Goal: Information Seeking & Learning: Find contact information

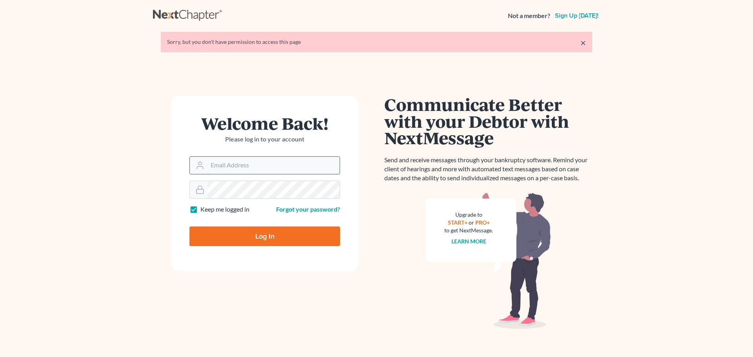
drag, startPoint x: 0, startPoint y: 0, endPoint x: 218, endPoint y: 163, distance: 271.8
click at [218, 163] on input "Email Address" at bounding box center [273, 165] width 132 height 17
type input "[EMAIL_ADDRESS][DOMAIN_NAME]"
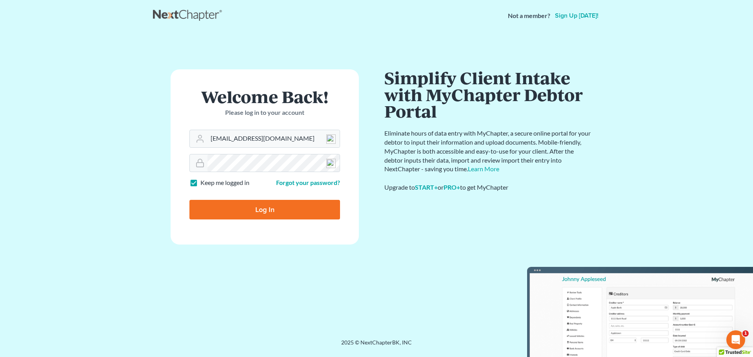
click at [270, 209] on input "Log In" at bounding box center [264, 210] width 151 height 20
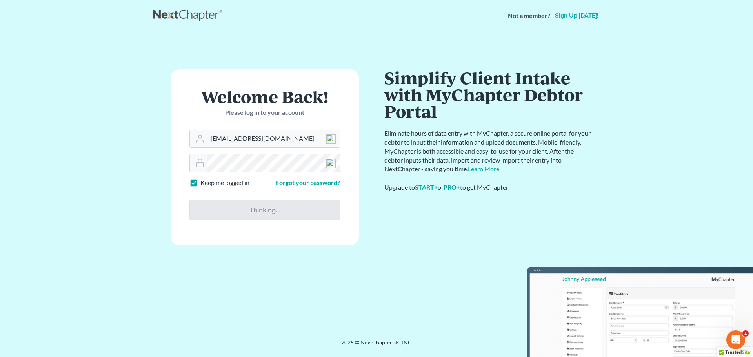
type input "Thinking..."
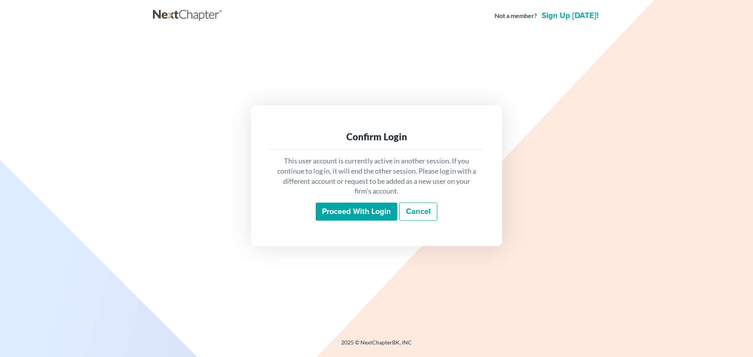
click at [355, 213] on input "Proceed with login" at bounding box center [357, 212] width 82 height 18
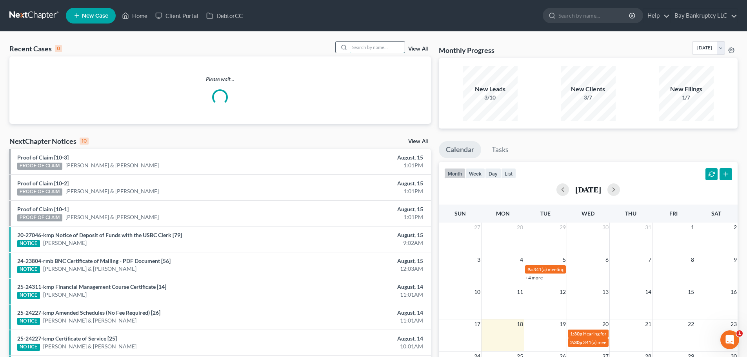
click at [375, 44] on input "search" at bounding box center [377, 47] width 55 height 11
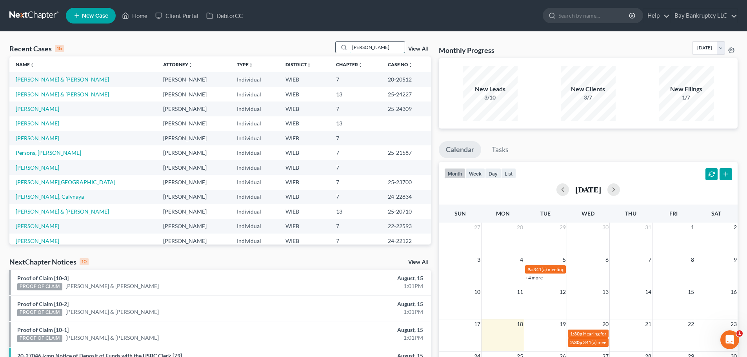
type input "craig"
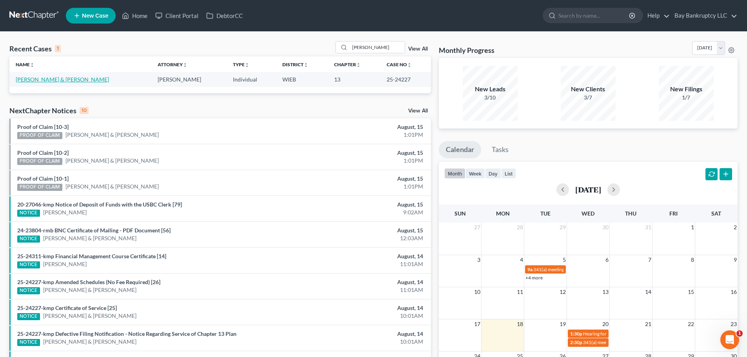
click at [54, 82] on link "Craig, Cory & Denise" at bounding box center [62, 79] width 93 height 7
select select "4"
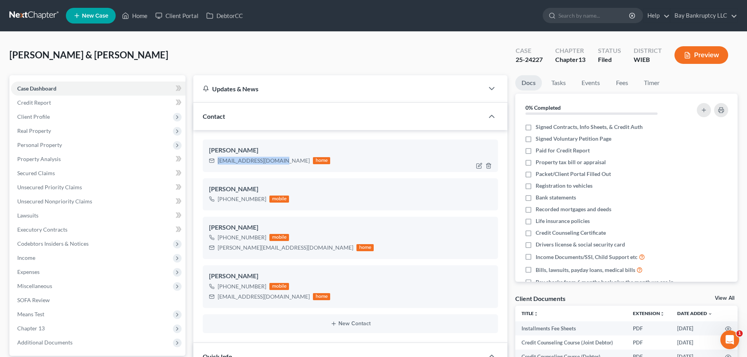
drag, startPoint x: 217, startPoint y: 164, endPoint x: 280, endPoint y: 166, distance: 63.2
click at [280, 166] on div "Cory Craig cory_craig54@yahoo.com home" at bounding box center [350, 156] width 295 height 32
drag, startPoint x: 218, startPoint y: 251, endPoint x: 288, endPoint y: 253, distance: 69.9
click at [288, 253] on div "Denise Craig +1 (262) 336-0893 mobile denise_acravens@yahoo.com home" at bounding box center [350, 238] width 295 height 42
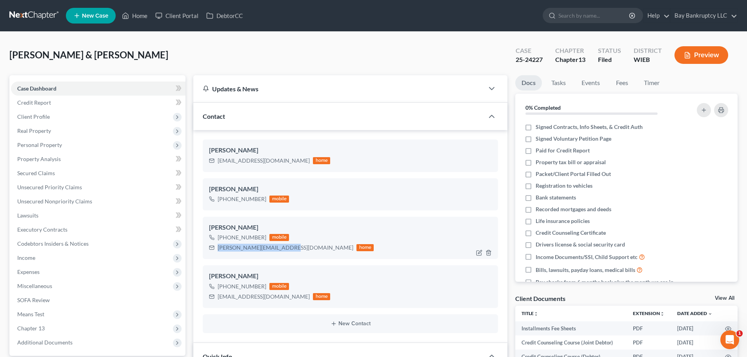
copy div "denise_acravens@yahoo.com"
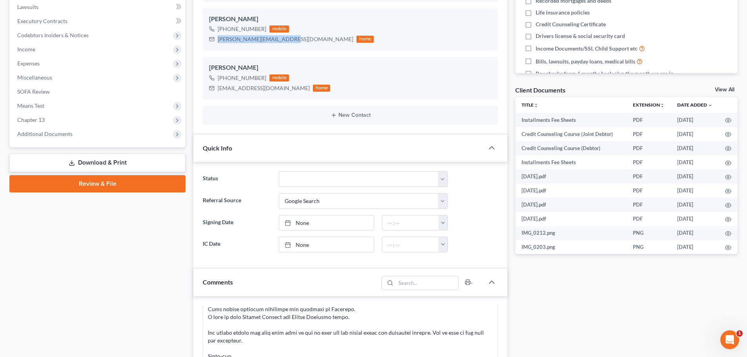
scroll to position [207, 0]
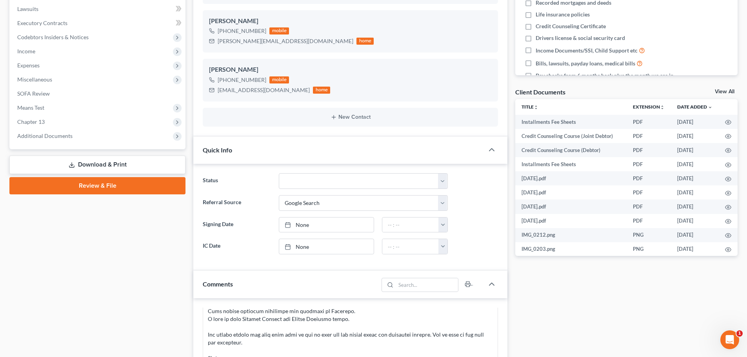
drag, startPoint x: 55, startPoint y: 137, endPoint x: 50, endPoint y: 148, distance: 11.8
click at [55, 137] on span "Additional Documents" at bounding box center [44, 136] width 55 height 7
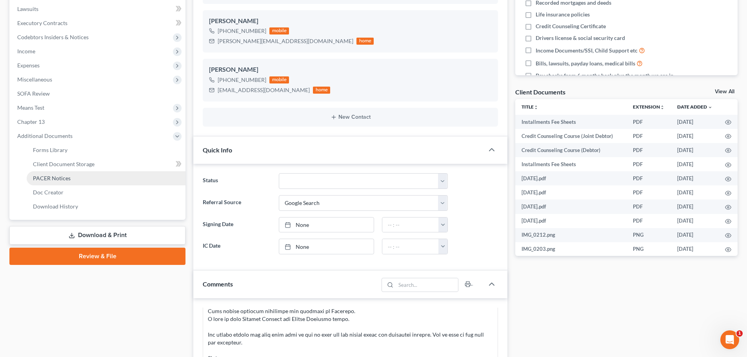
click at [50, 178] on span "PACER Notices" at bounding box center [52, 178] width 38 height 7
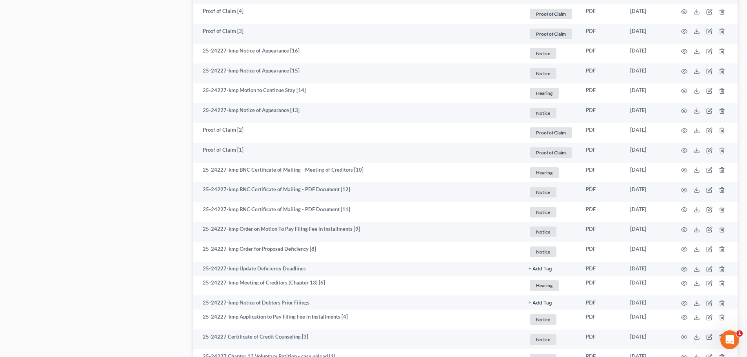
scroll to position [667, 0]
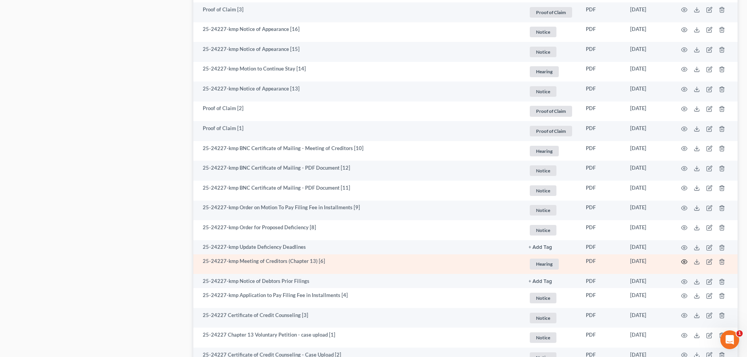
click at [683, 262] on icon "button" at bounding box center [684, 262] width 6 height 6
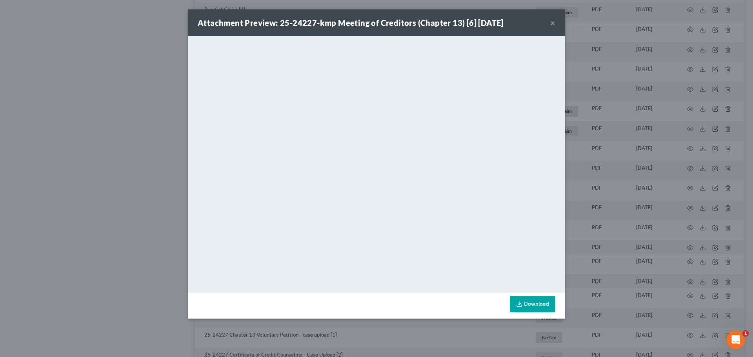
click at [552, 22] on button "×" at bounding box center [552, 22] width 5 height 9
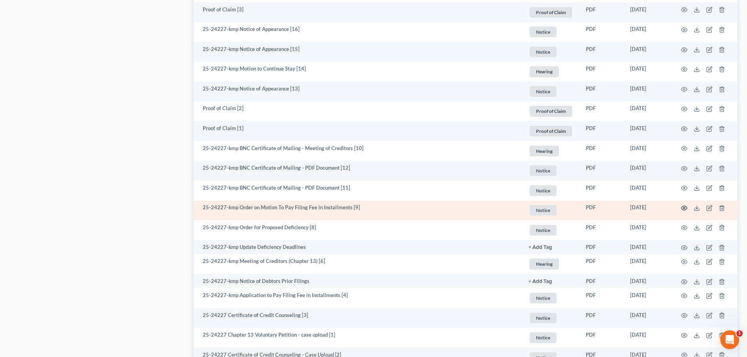
click at [684, 207] on icon "button" at bounding box center [684, 208] width 6 height 6
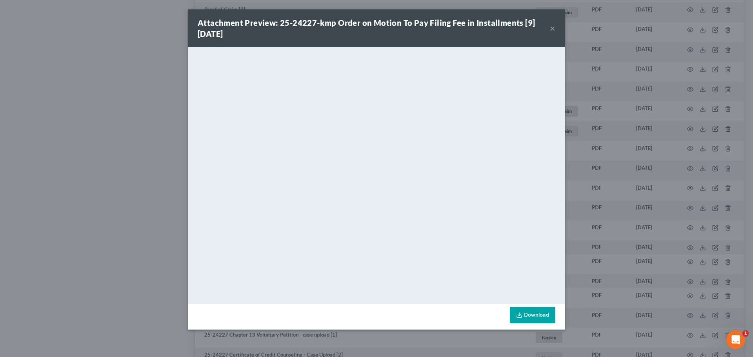
click at [553, 29] on button "×" at bounding box center [552, 28] width 5 height 9
